Goal: Check status: Check status

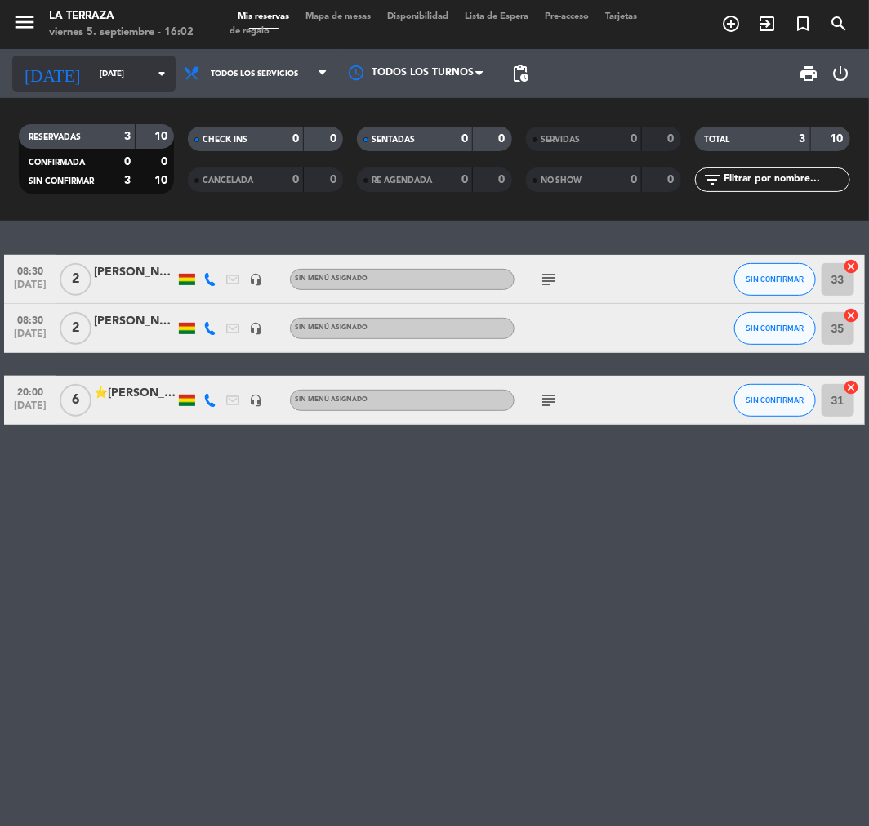
click at [102, 86] on div "[DATE] [DATE] arrow_drop_down" at bounding box center [93, 74] width 163 height 36
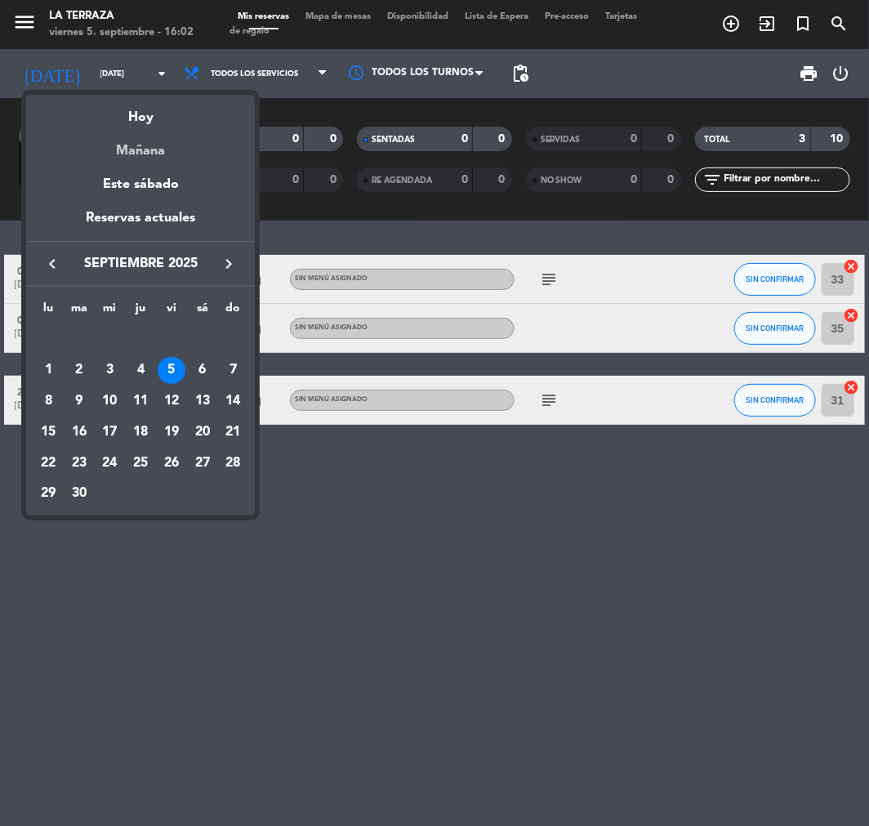
click at [127, 137] on div "Mañana" at bounding box center [140, 144] width 229 height 33
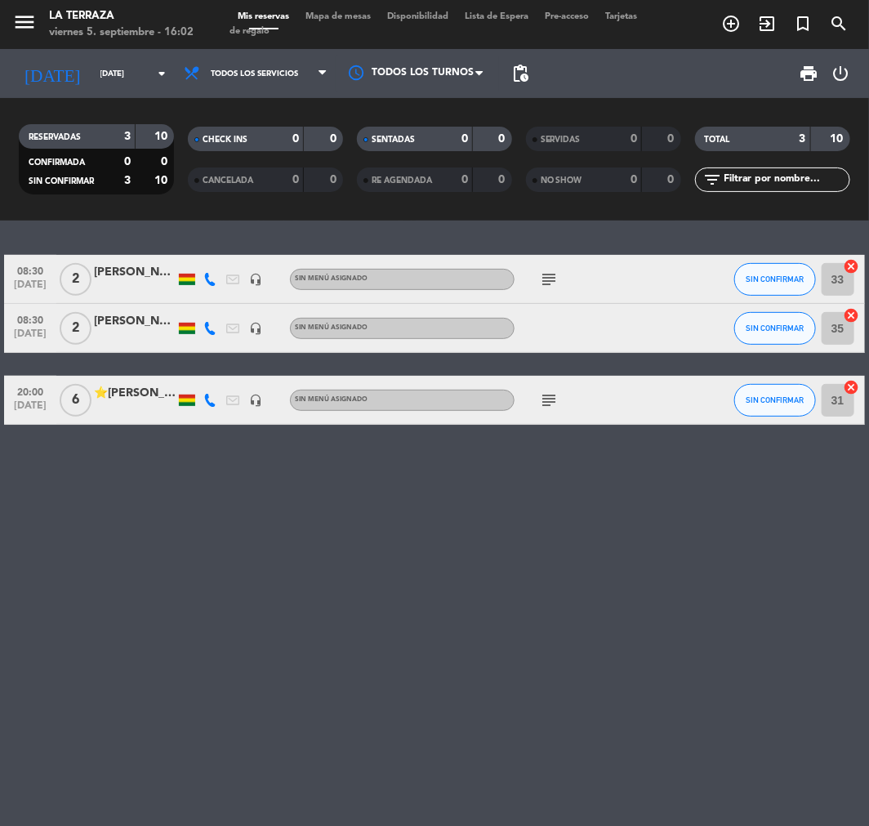
type input "[DATE]"
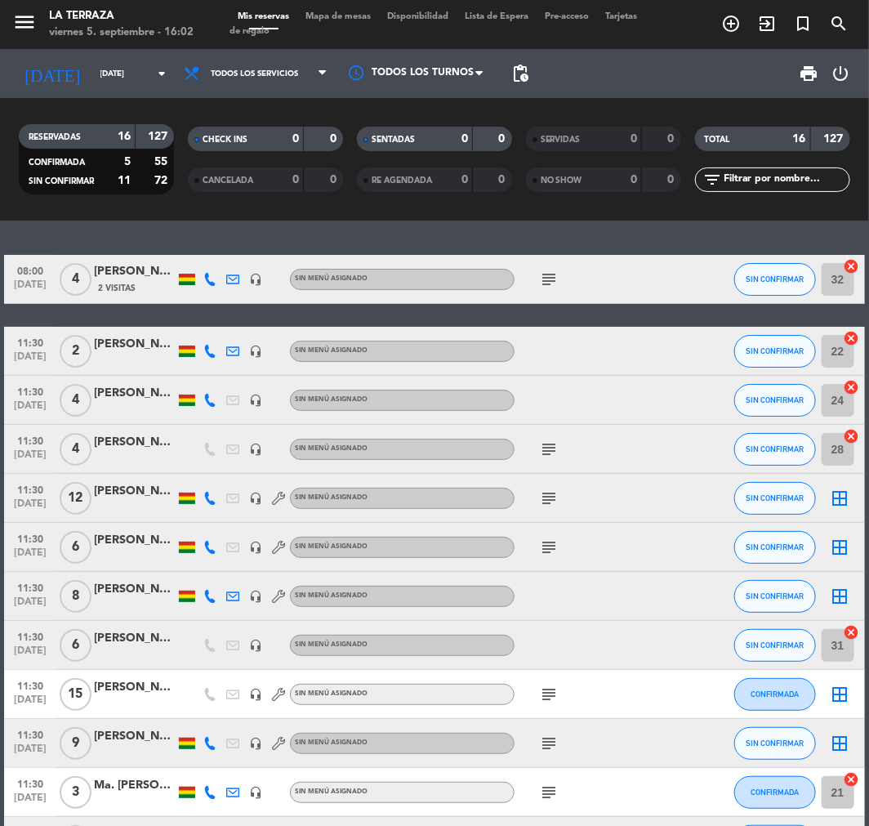
click at [548, 288] on icon "subject" at bounding box center [549, 280] width 20 height 20
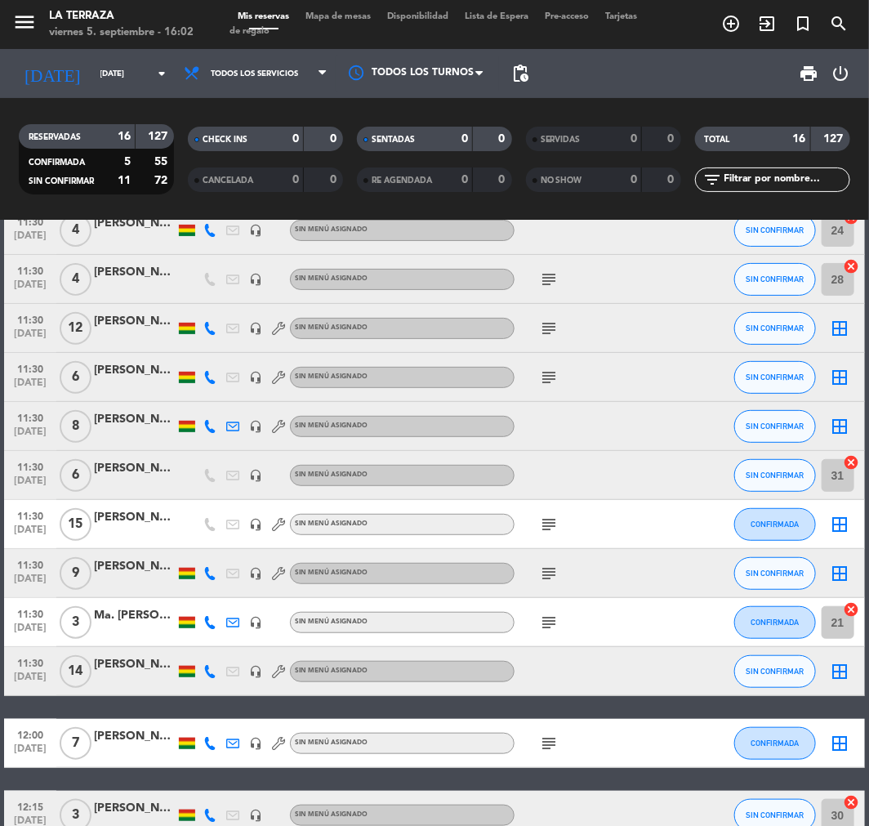
scroll to position [181, 0]
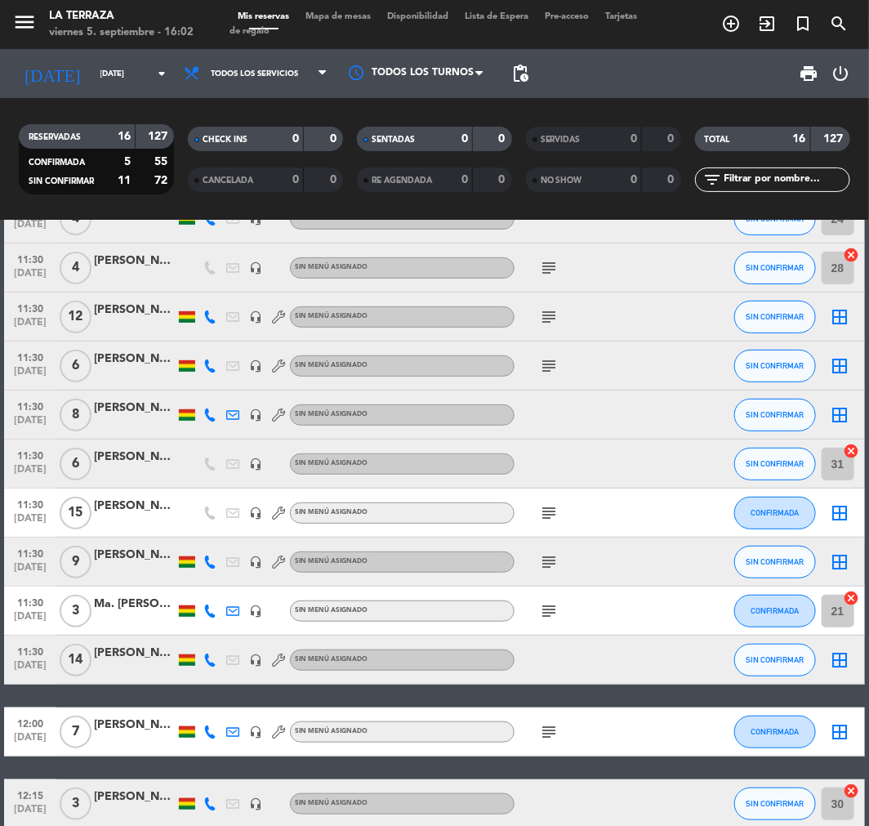
click at [552, 267] on icon "subject" at bounding box center [549, 268] width 20 height 20
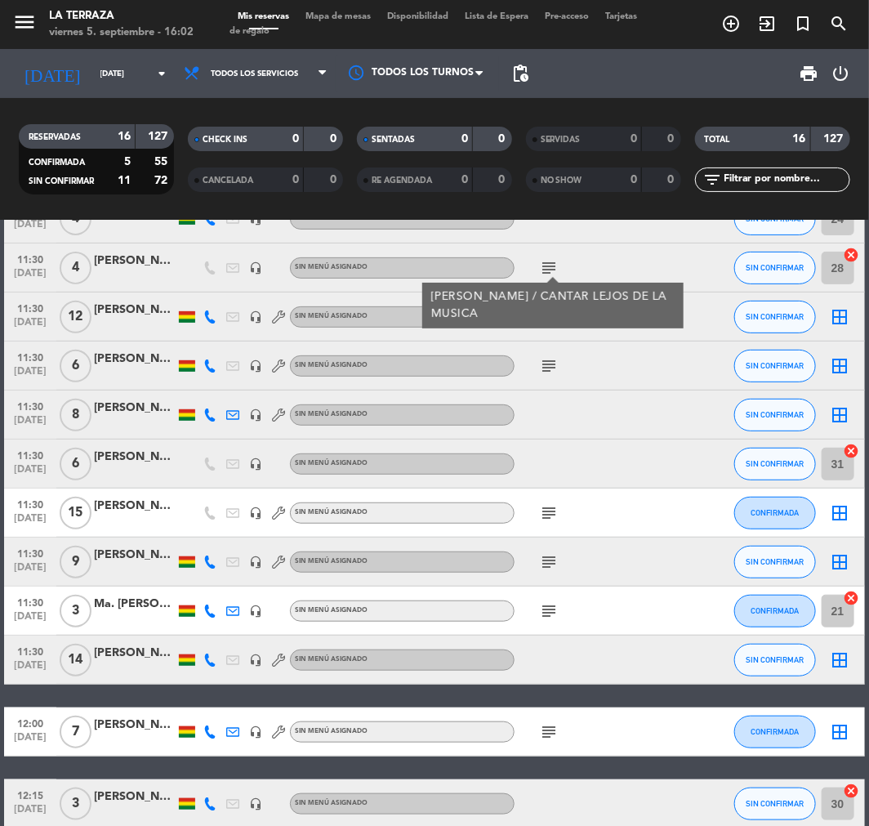
click at [550, 323] on icon "subject" at bounding box center [549, 317] width 20 height 20
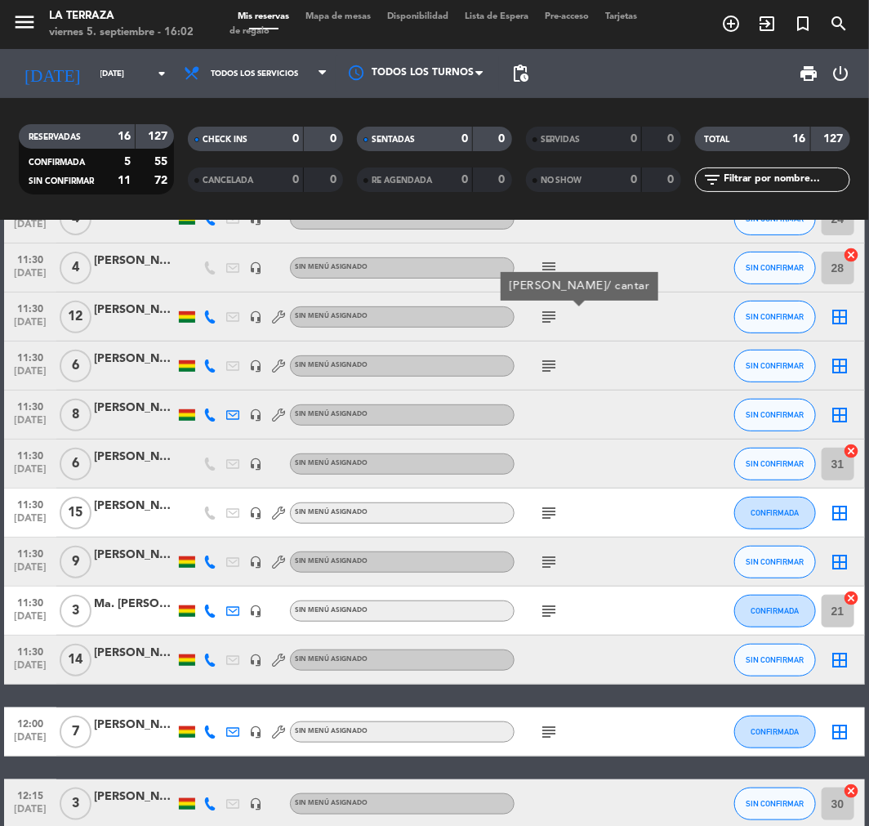
click at [549, 356] on icon "subject" at bounding box center [549, 366] width 20 height 20
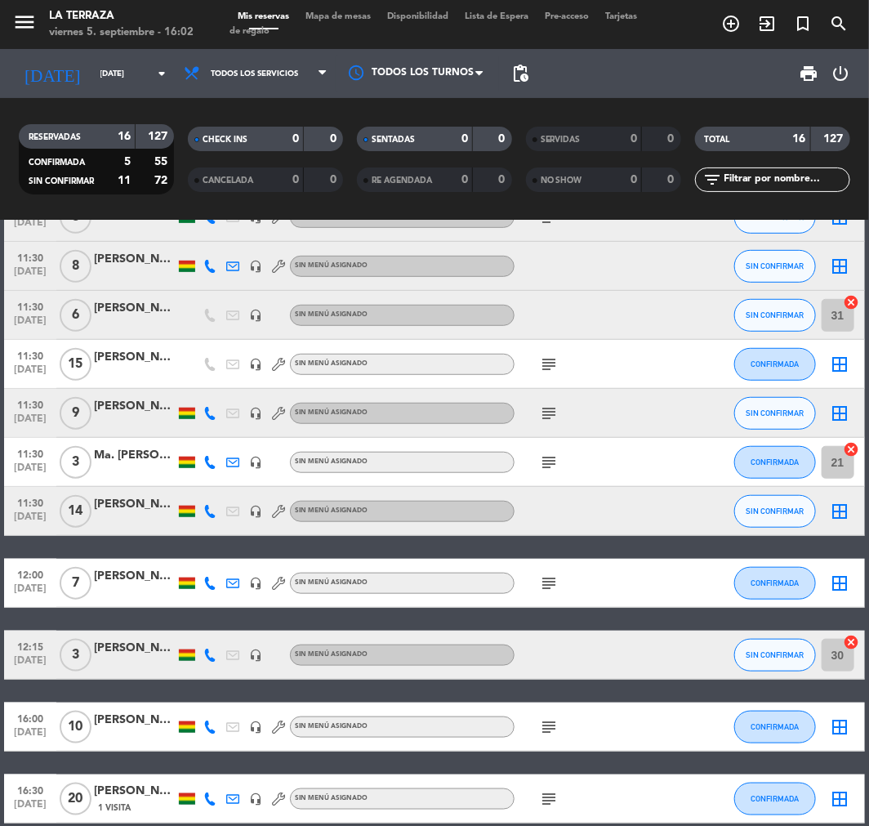
scroll to position [363, 0]
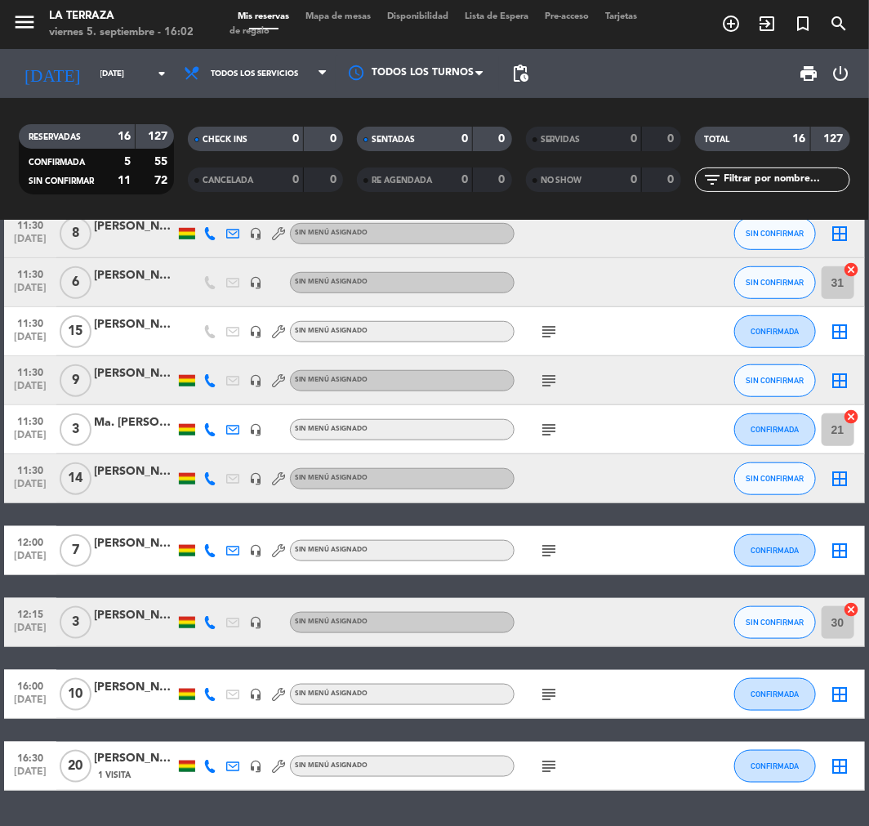
click at [544, 331] on icon "subject" at bounding box center [549, 332] width 20 height 20
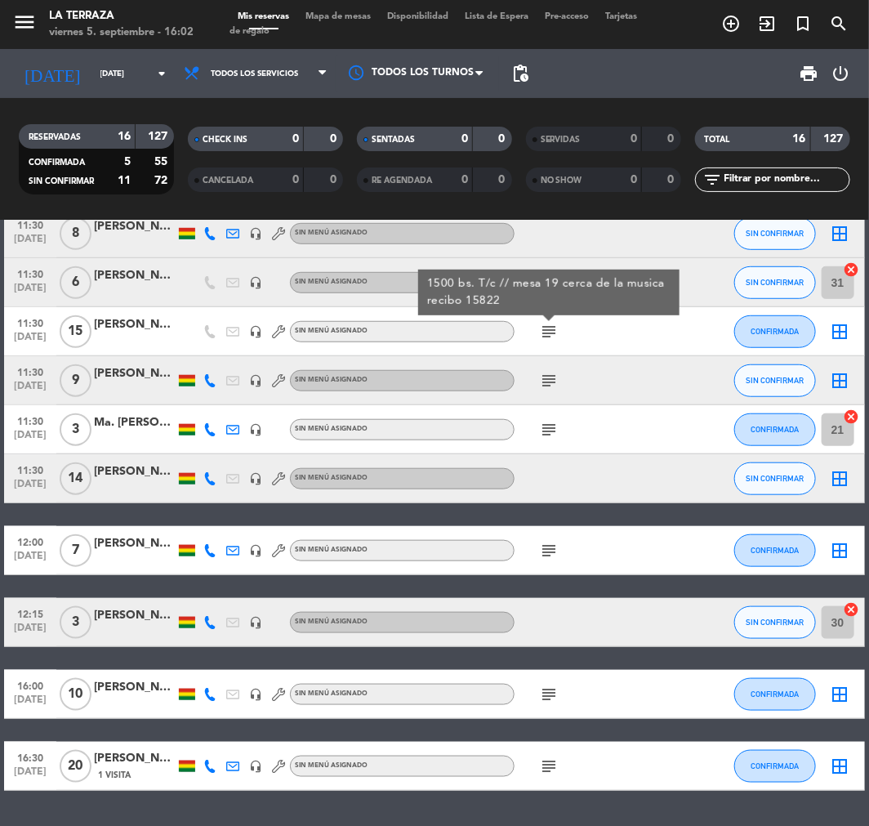
click at [544, 374] on icon "subject" at bounding box center [549, 381] width 20 height 20
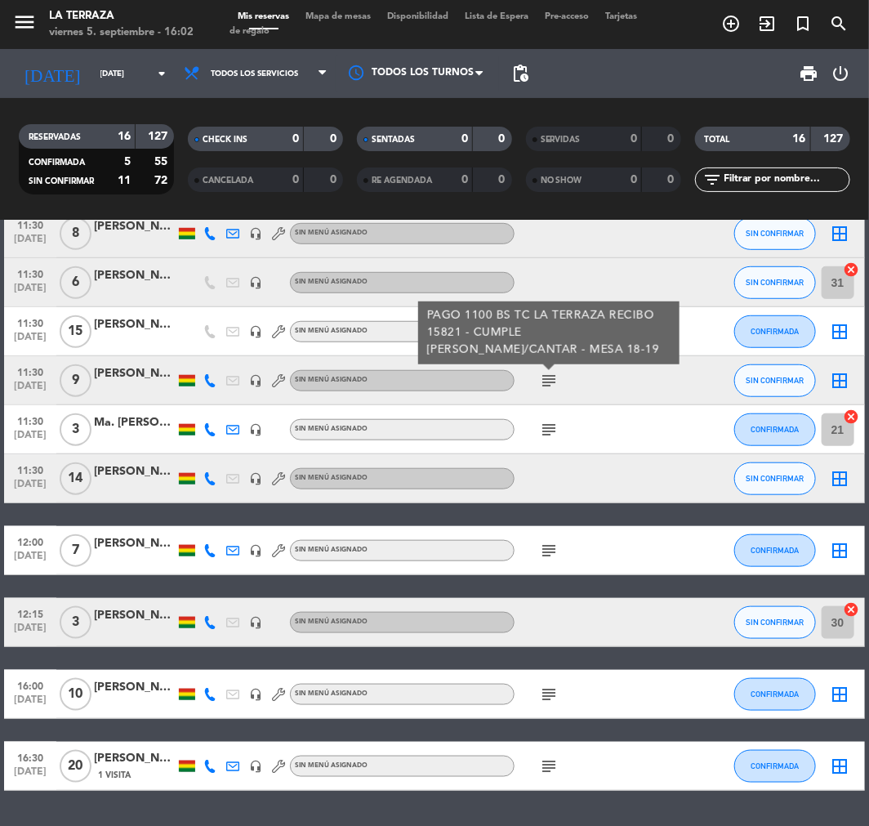
click at [542, 430] on icon "subject" at bounding box center [549, 430] width 20 height 20
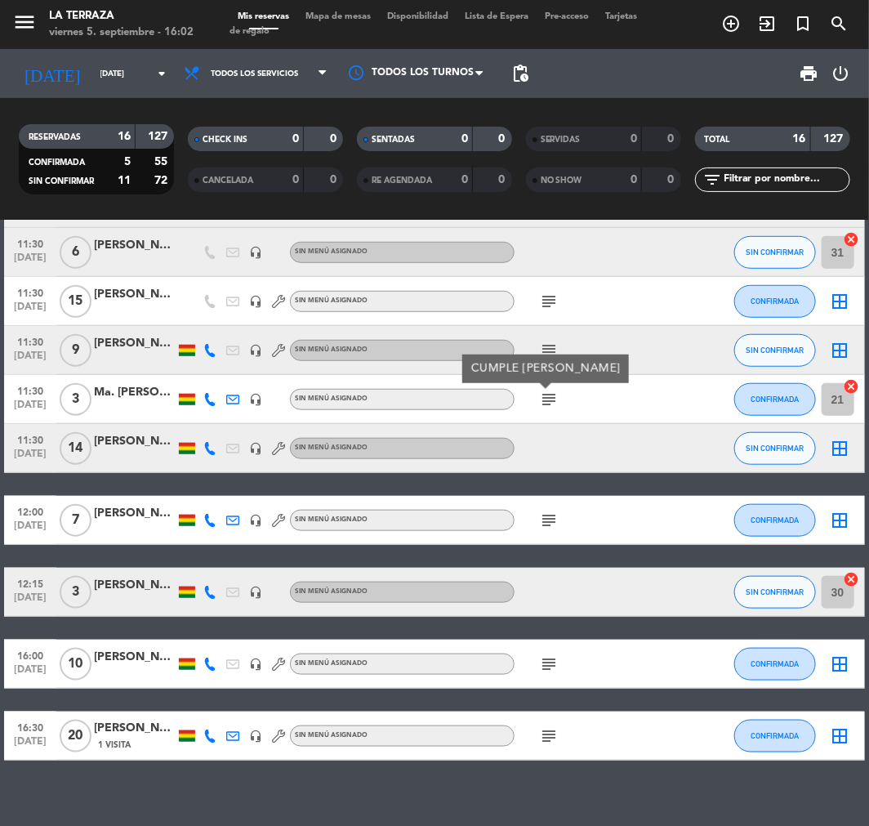
scroll to position [409, 0]
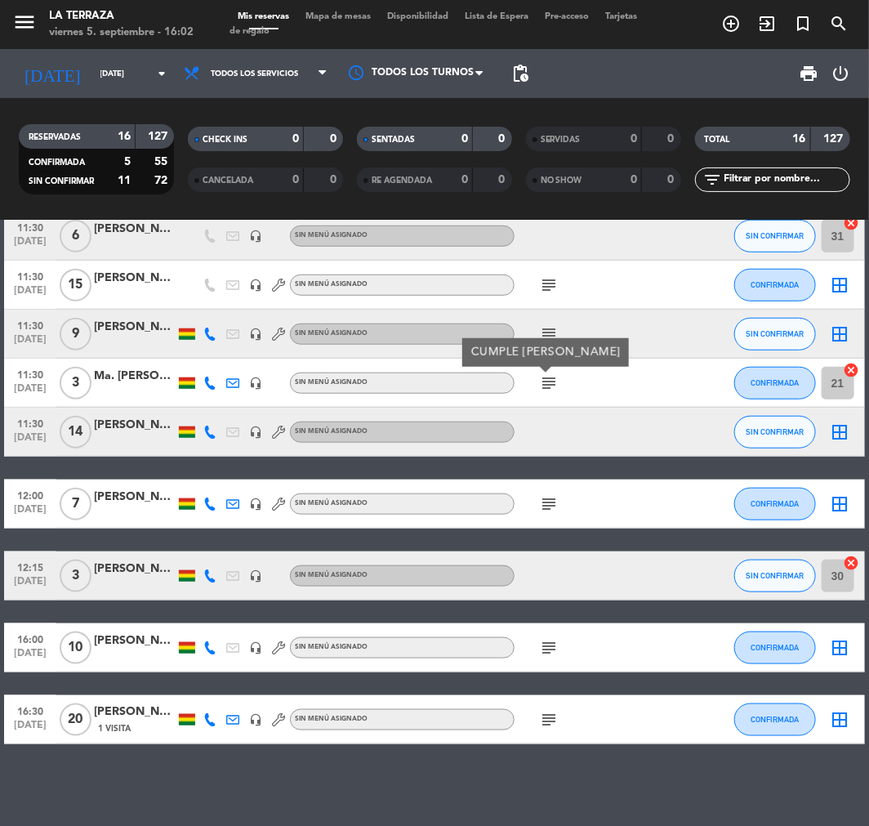
click at [551, 499] on icon "subject" at bounding box center [549, 504] width 20 height 20
click at [551, 501] on icon "subject" at bounding box center [549, 504] width 20 height 20
click at [546, 652] on icon "subject" at bounding box center [549, 648] width 20 height 20
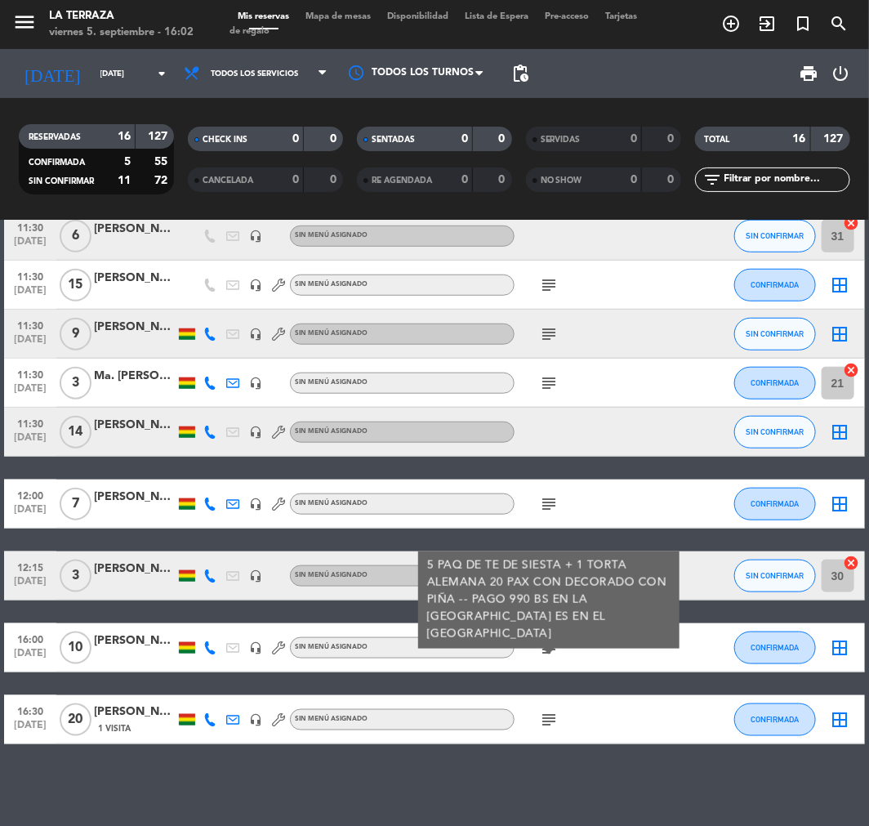
click at [544, 725] on icon "subject" at bounding box center [549, 720] width 20 height 20
